Goal: Transaction & Acquisition: Purchase product/service

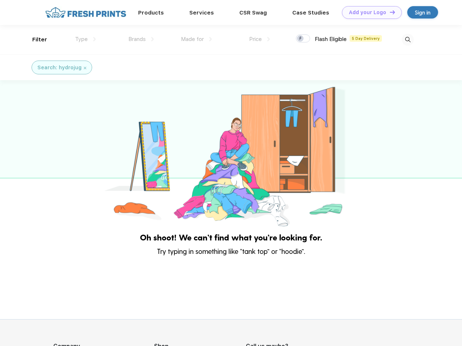
scroll to position [0, 0]
click at [370, 12] on link "Add your Logo Design Tool" at bounding box center [372, 12] width 60 height 13
click at [0, 0] on div "Design Tool" at bounding box center [0, 0] width 0 height 0
click at [389, 12] on link "Add your Logo Design Tool" at bounding box center [372, 12] width 60 height 13
click at [35, 40] on div "Filter" at bounding box center [39, 40] width 15 height 8
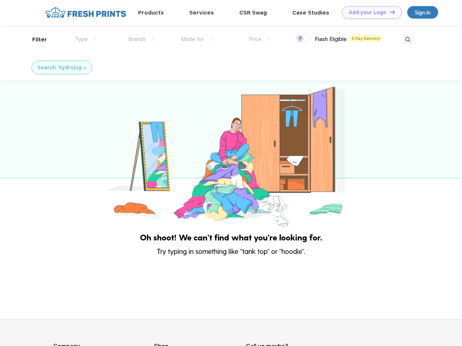
click at [86, 39] on span "Type" at bounding box center [81, 39] width 13 height 7
click at [141, 39] on span "Brands" at bounding box center [136, 39] width 17 height 7
click at [197, 39] on span "Made for" at bounding box center [192, 39] width 23 height 7
click at [260, 39] on span "Price" at bounding box center [255, 39] width 13 height 7
click at [303, 39] on div at bounding box center [303, 38] width 14 height 8
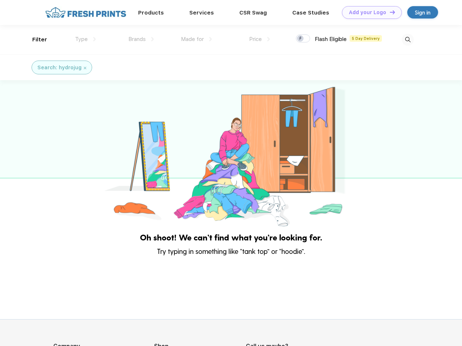
click at [301, 39] on input "checkbox" at bounding box center [298, 36] width 5 height 5
click at [408, 40] on img at bounding box center [408, 40] width 12 height 12
